Goal: Information Seeking & Learning: Learn about a topic

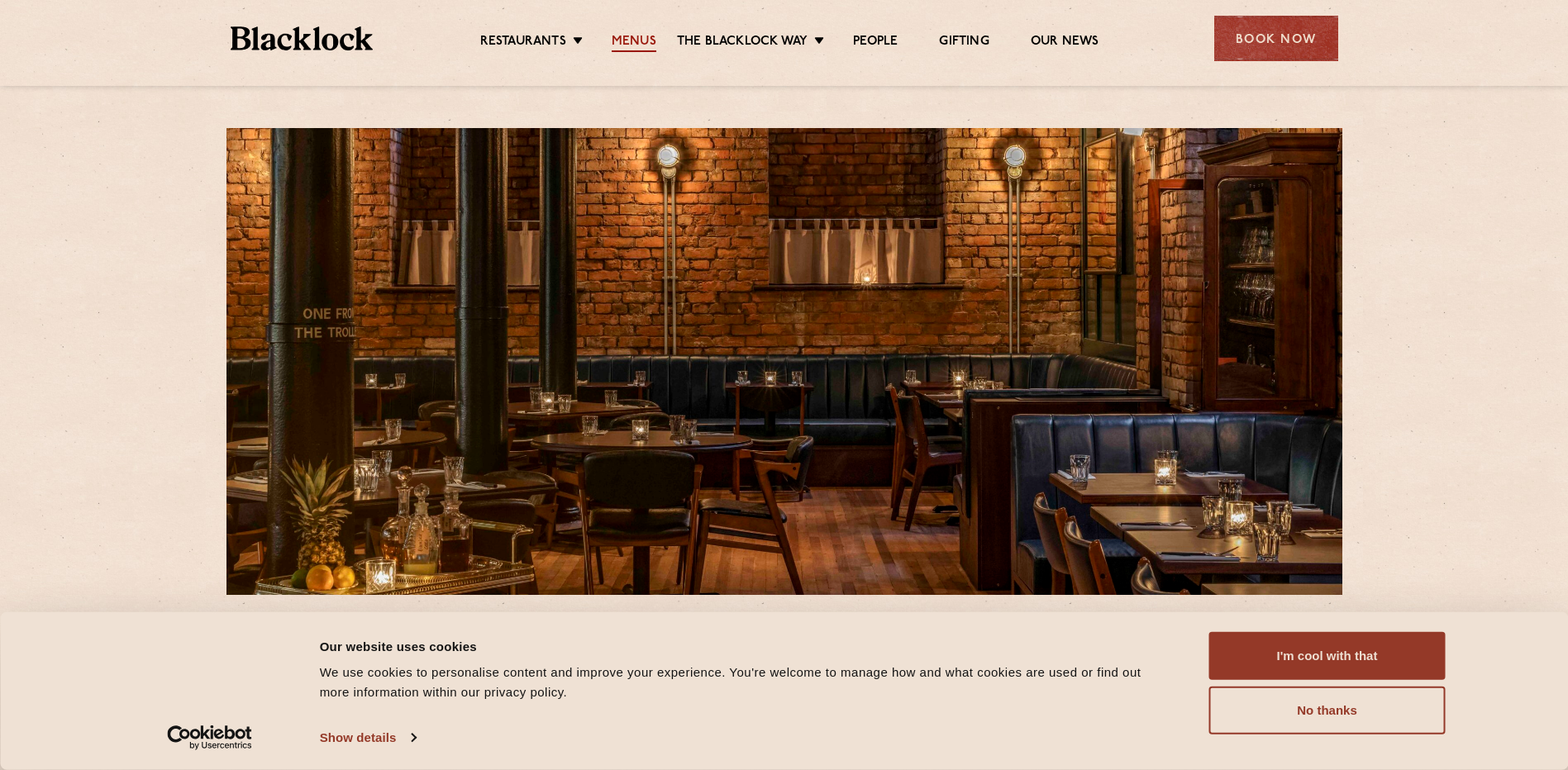
click at [634, 37] on link "Menus" at bounding box center [634, 43] width 44 height 18
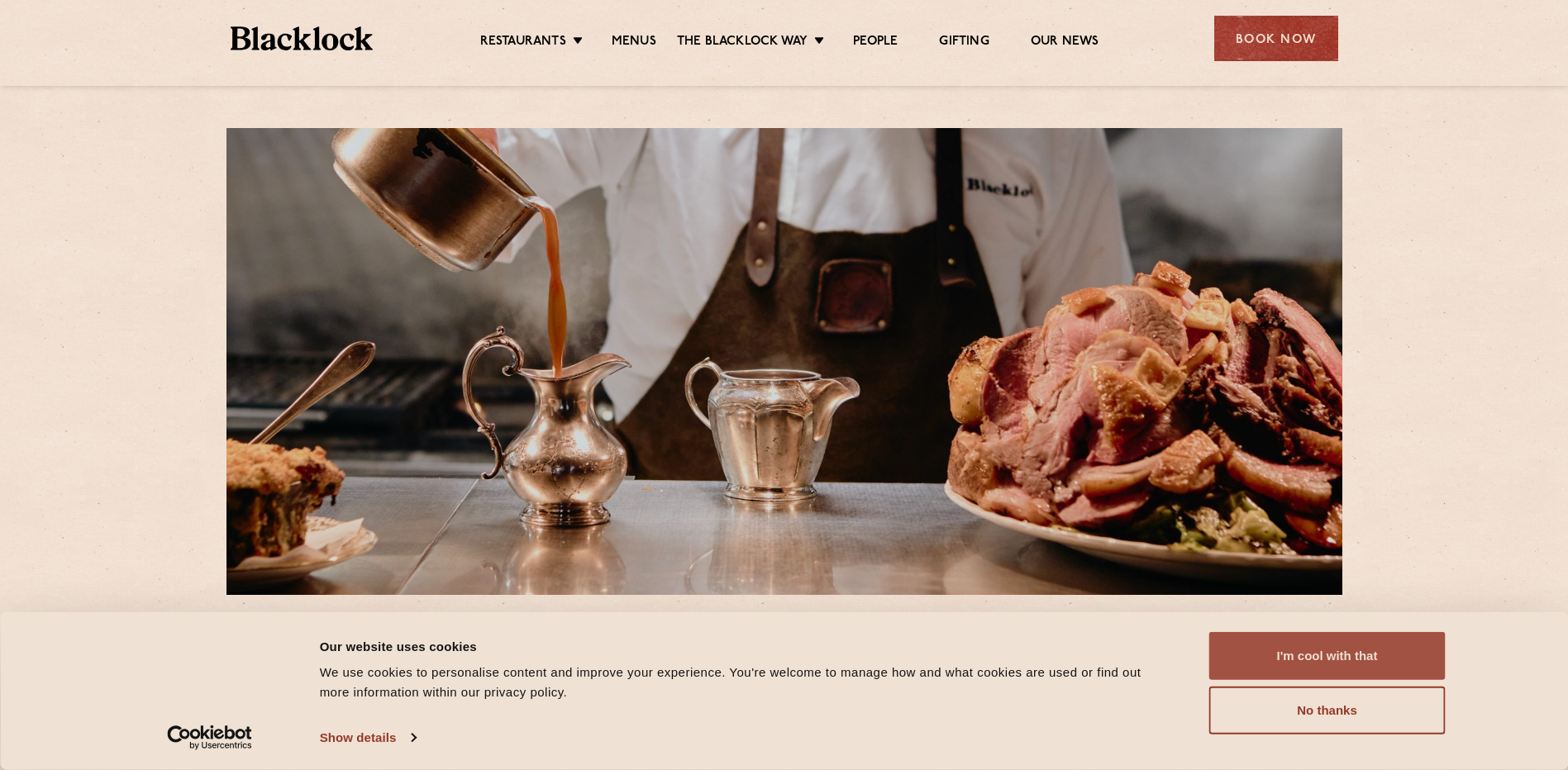
click at [1349, 665] on button "I'm cool with that" at bounding box center [1328, 655] width 236 height 48
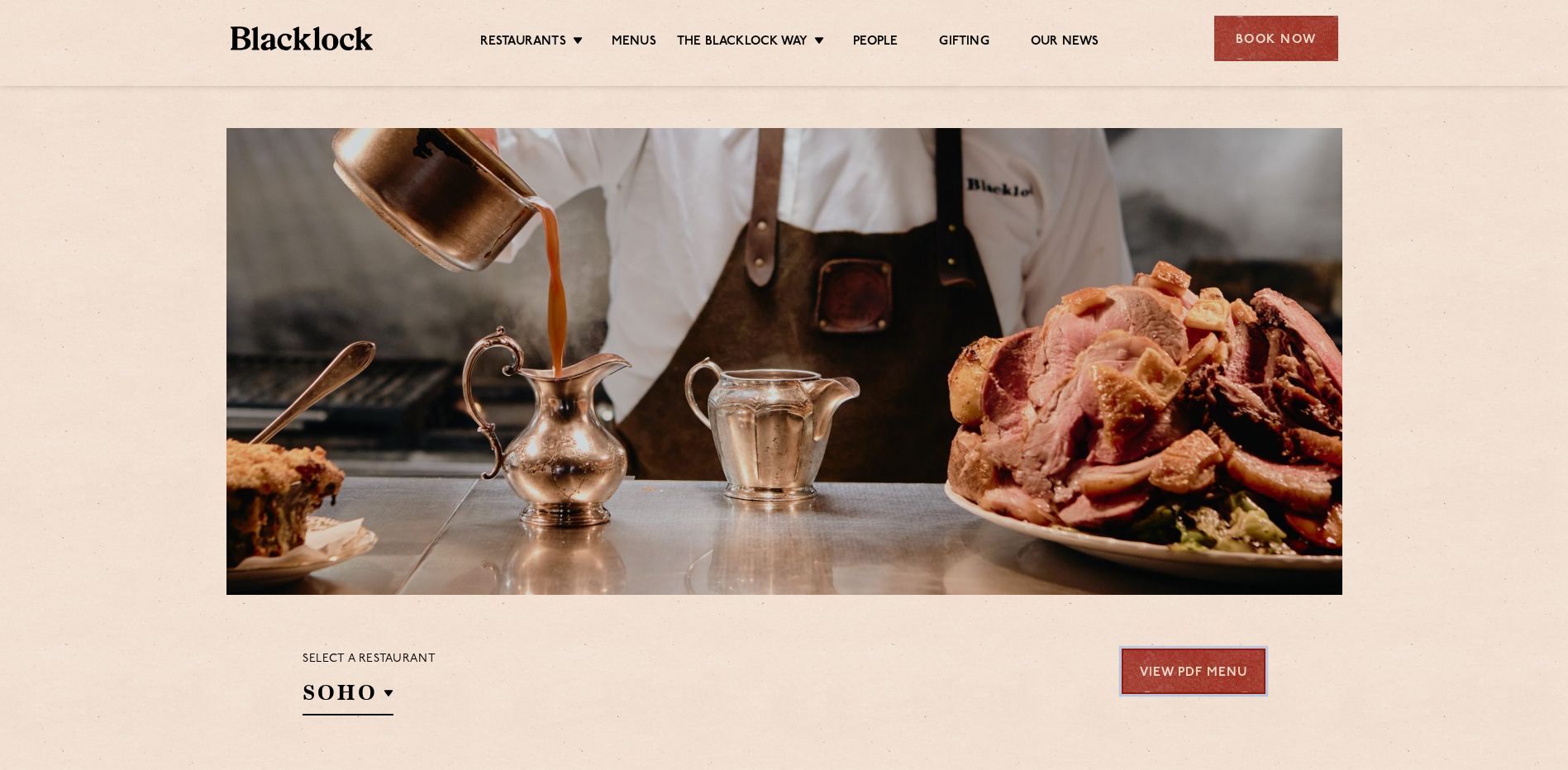
click at [1159, 675] on link "View PDF Menu" at bounding box center [1194, 671] width 144 height 45
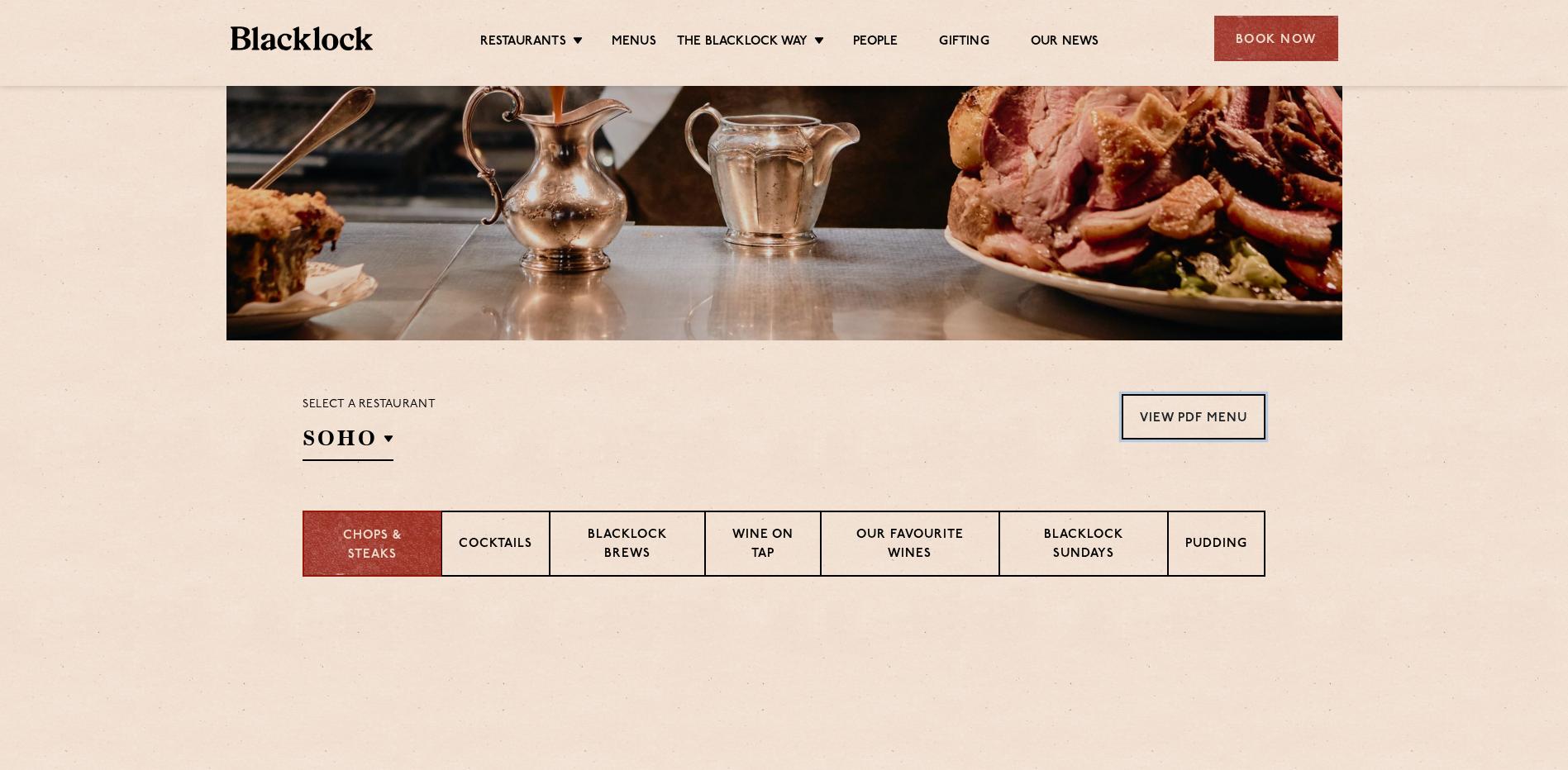
scroll to position [275, 0]
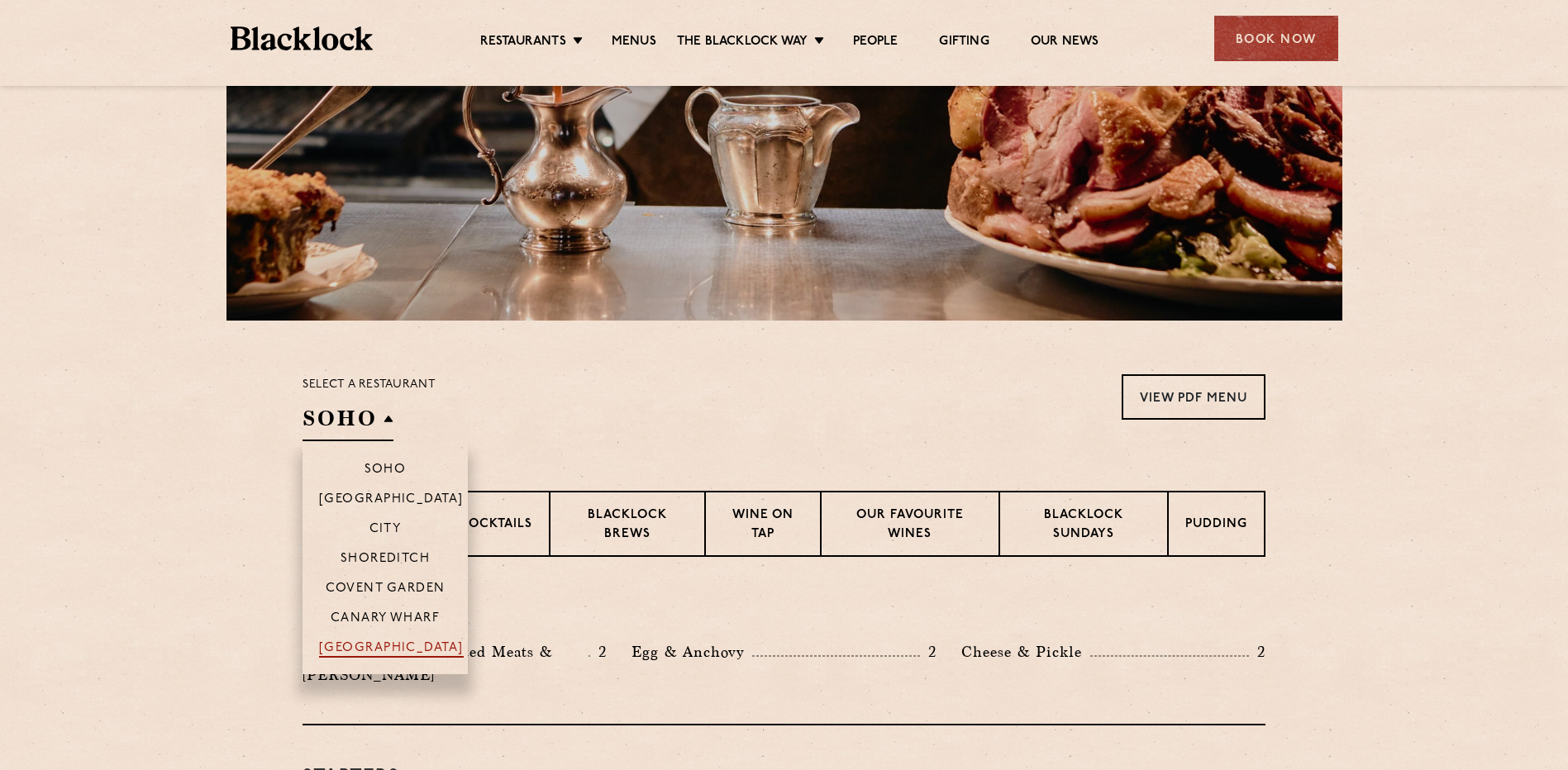
click at [353, 643] on p "[GEOGRAPHIC_DATA]" at bounding box center [391, 649] width 145 height 17
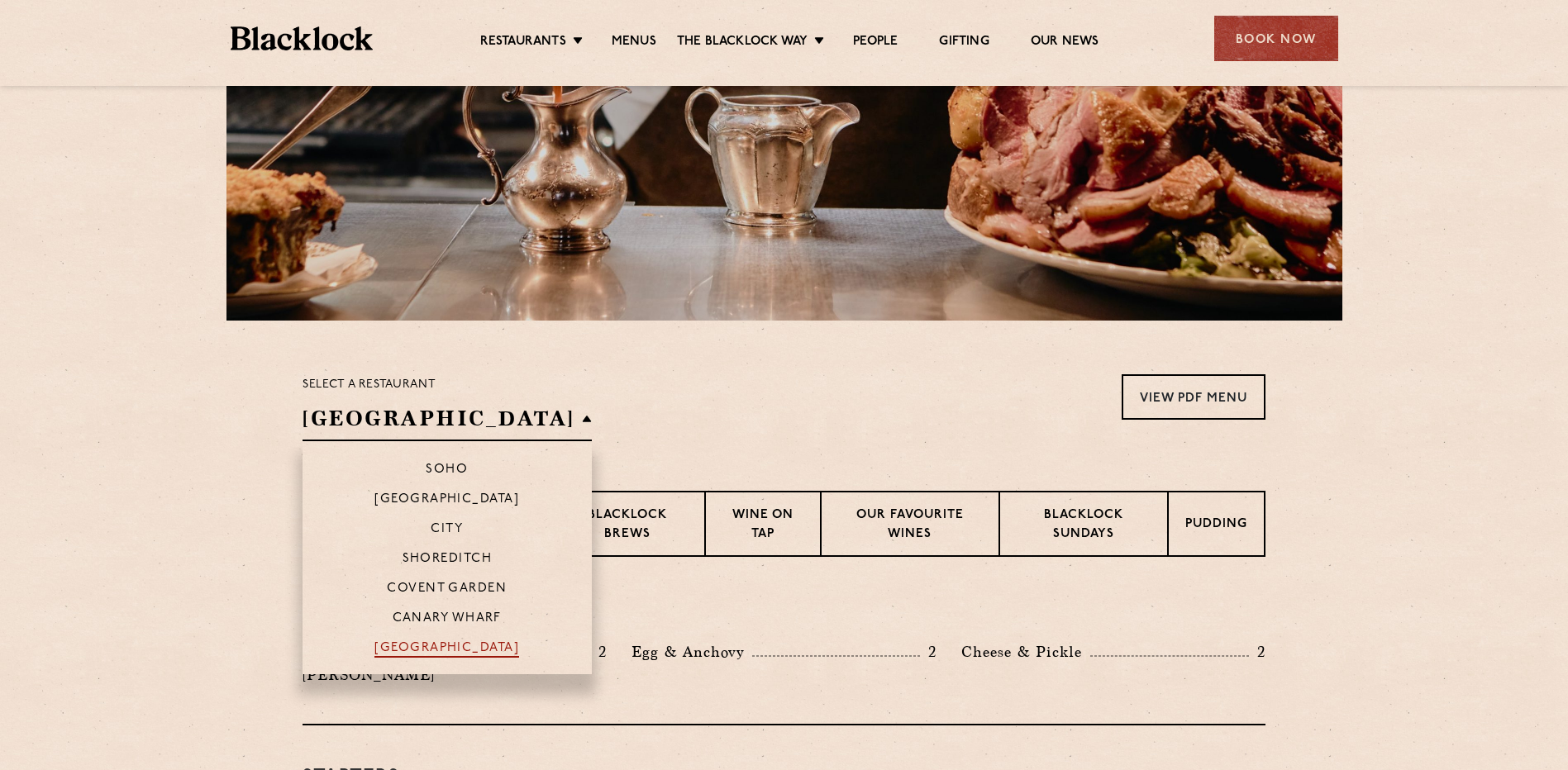
click at [374, 647] on p "[GEOGRAPHIC_DATA]" at bounding box center [446, 649] width 145 height 17
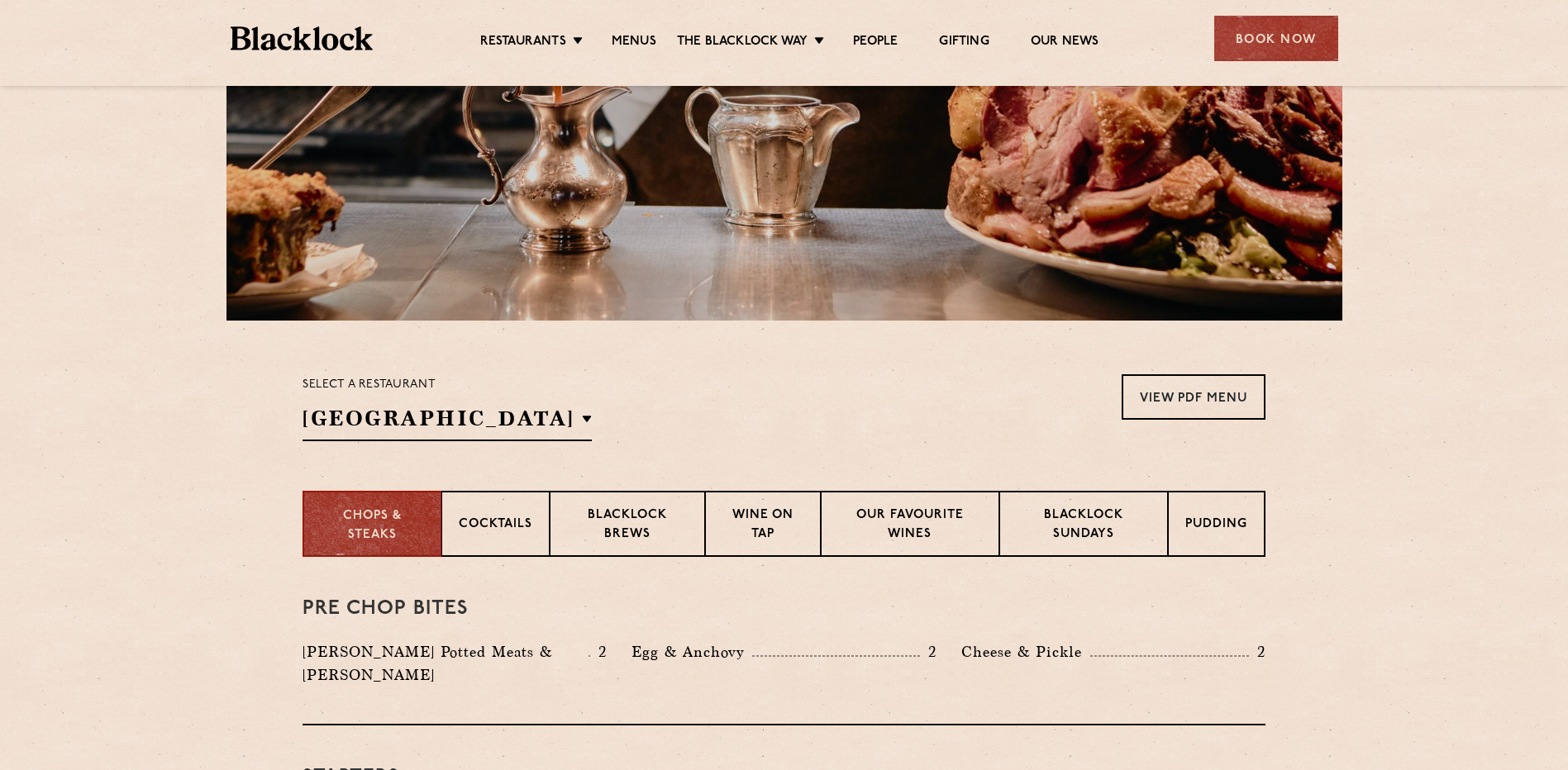
click at [723, 610] on h3 "Pre Chop Bites" at bounding box center [784, 609] width 963 height 22
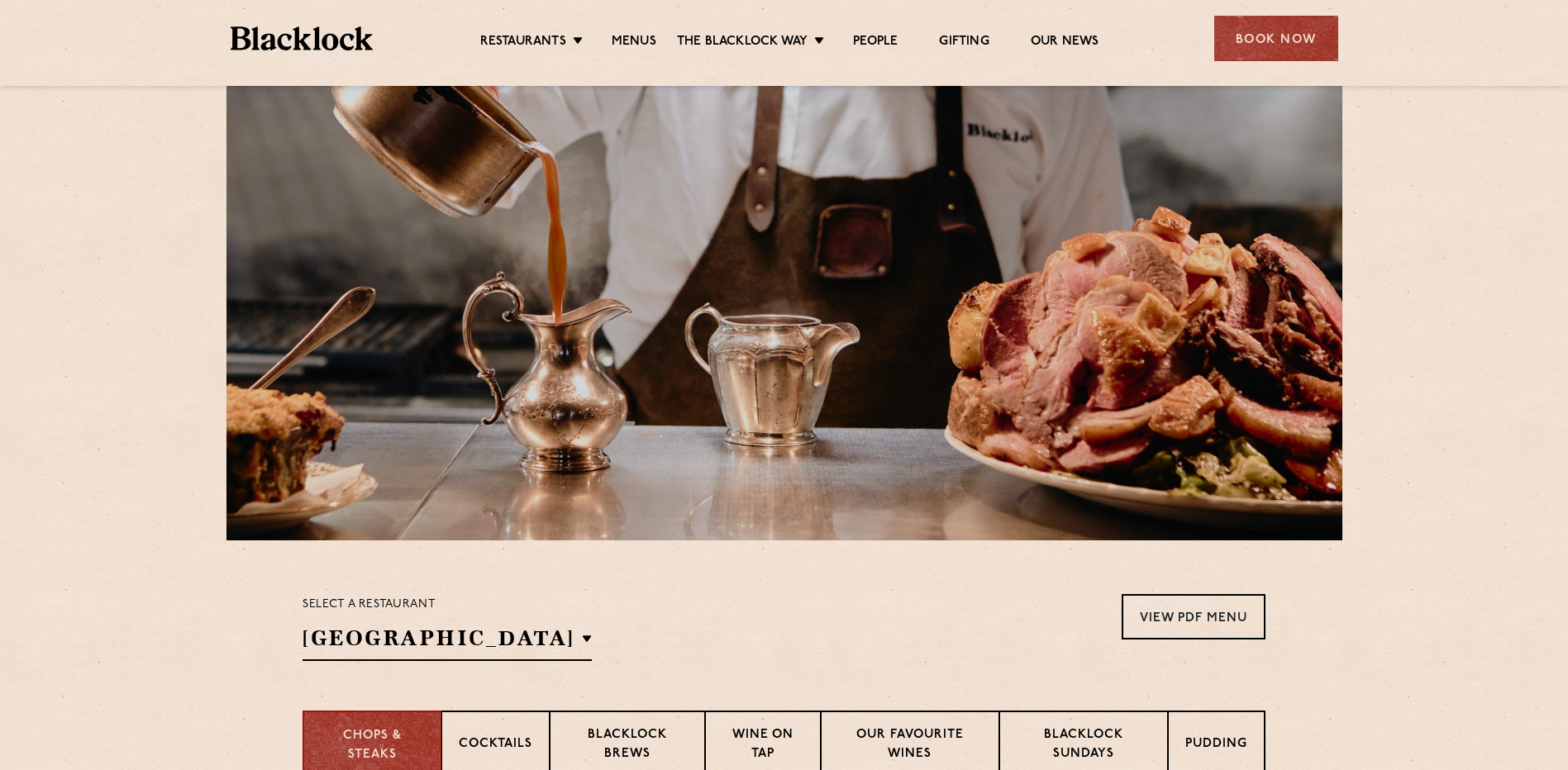
scroll to position [0, 0]
